Goal: Task Accomplishment & Management: Use online tool/utility

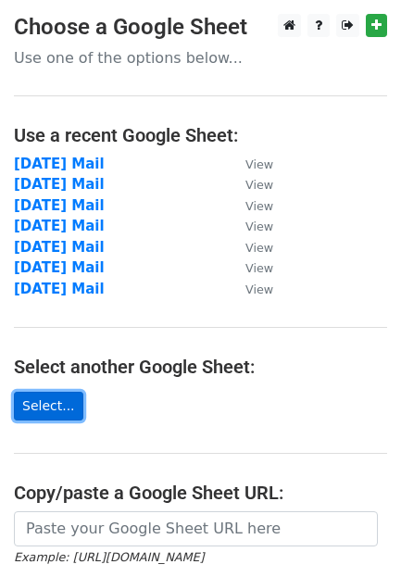
click at [31, 403] on link "Select..." at bounding box center [48, 406] width 69 height 29
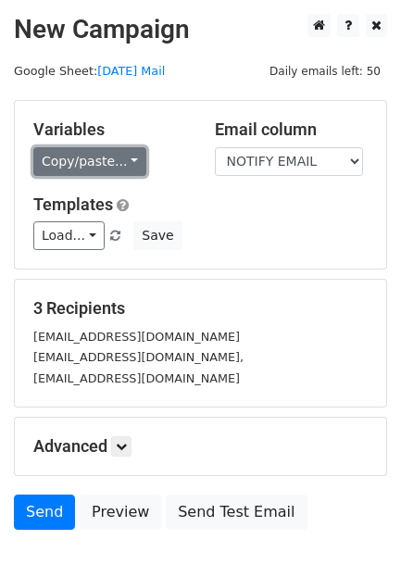
click at [87, 152] on link "Copy/paste..." at bounding box center [89, 161] width 113 height 29
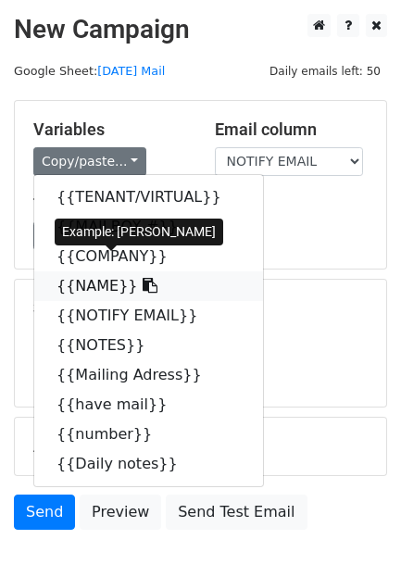
click at [71, 271] on link "{{NAME}}" at bounding box center [148, 286] width 229 height 30
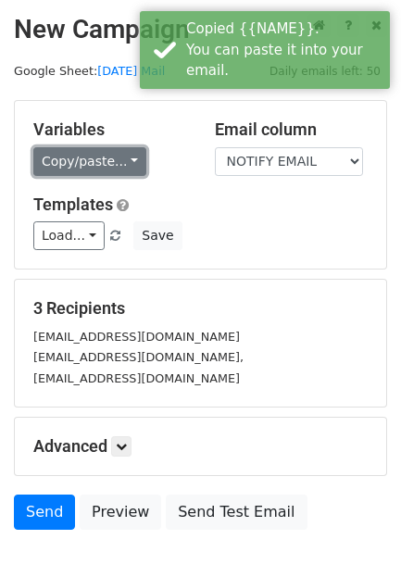
click at [69, 149] on link "Copy/paste..." at bounding box center [89, 161] width 113 height 29
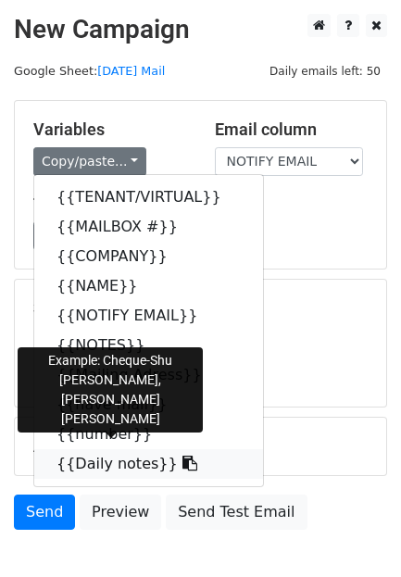
click at [82, 449] on link "{{Daily notes}}" at bounding box center [148, 464] width 229 height 30
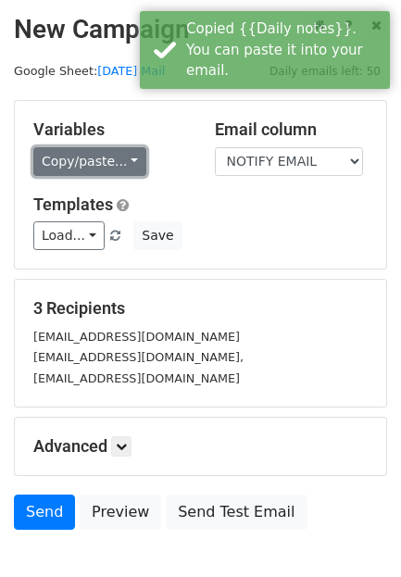
click at [64, 156] on link "Copy/paste..." at bounding box center [89, 161] width 113 height 29
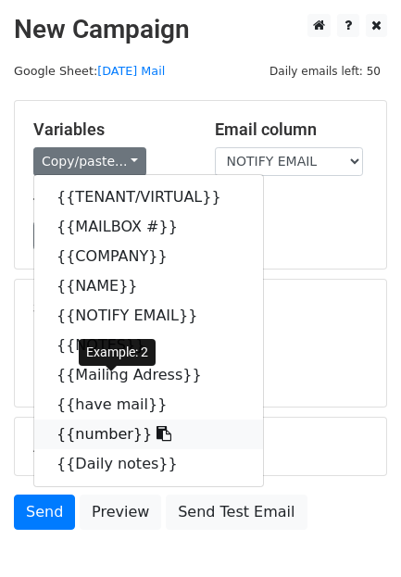
click at [79, 419] on link "{{number}}" at bounding box center [148, 434] width 229 height 30
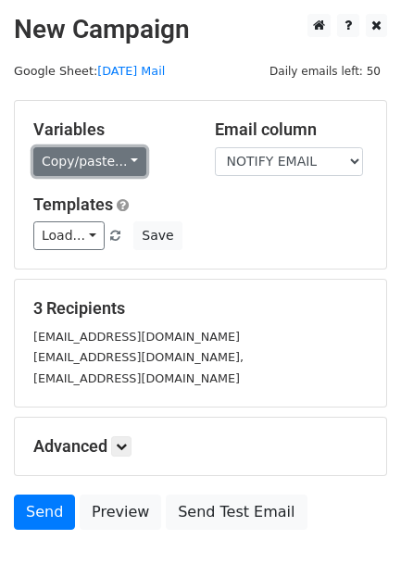
click at [93, 154] on link "Copy/paste..." at bounding box center [89, 161] width 113 height 29
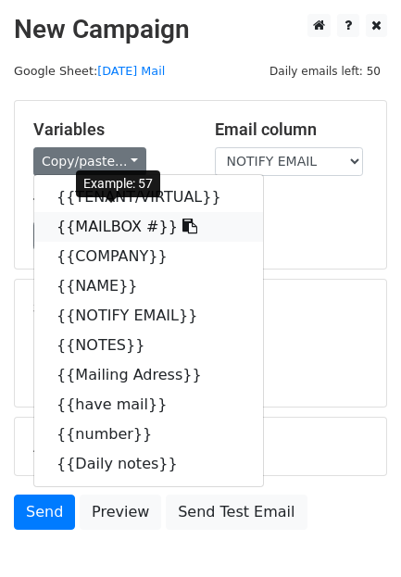
click at [81, 212] on link "{{MAILBOX #}}" at bounding box center [148, 227] width 229 height 30
